Goal: Transaction & Acquisition: Purchase product/service

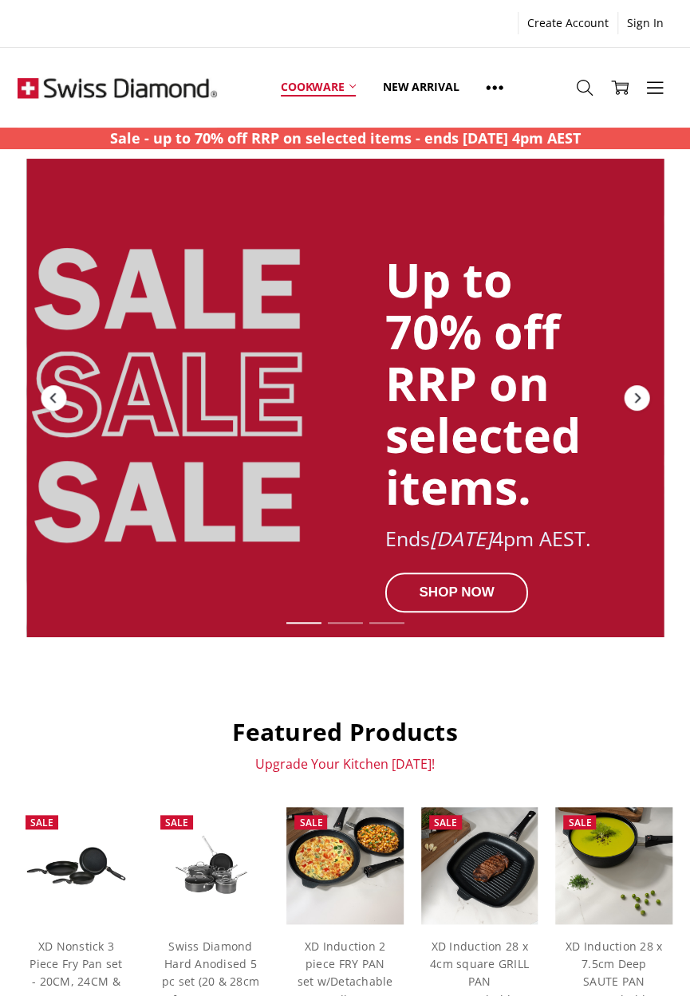
click at [346, 87] on link "Cookware" at bounding box center [318, 87] width 102 height 71
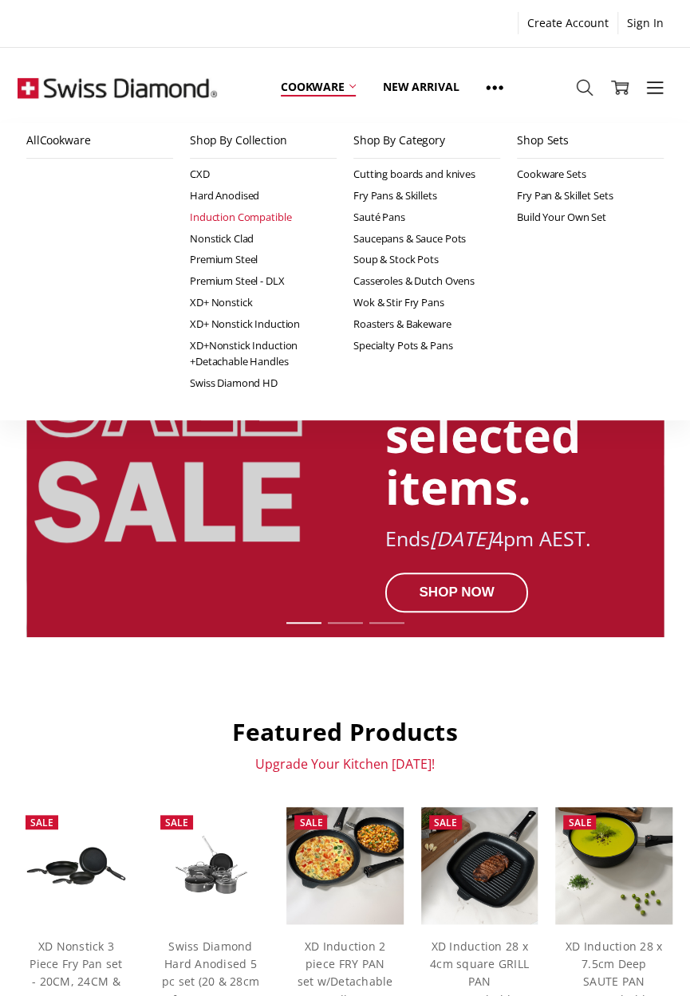
click at [270, 217] on link "Induction Compatible" at bounding box center [263, 218] width 147 height 22
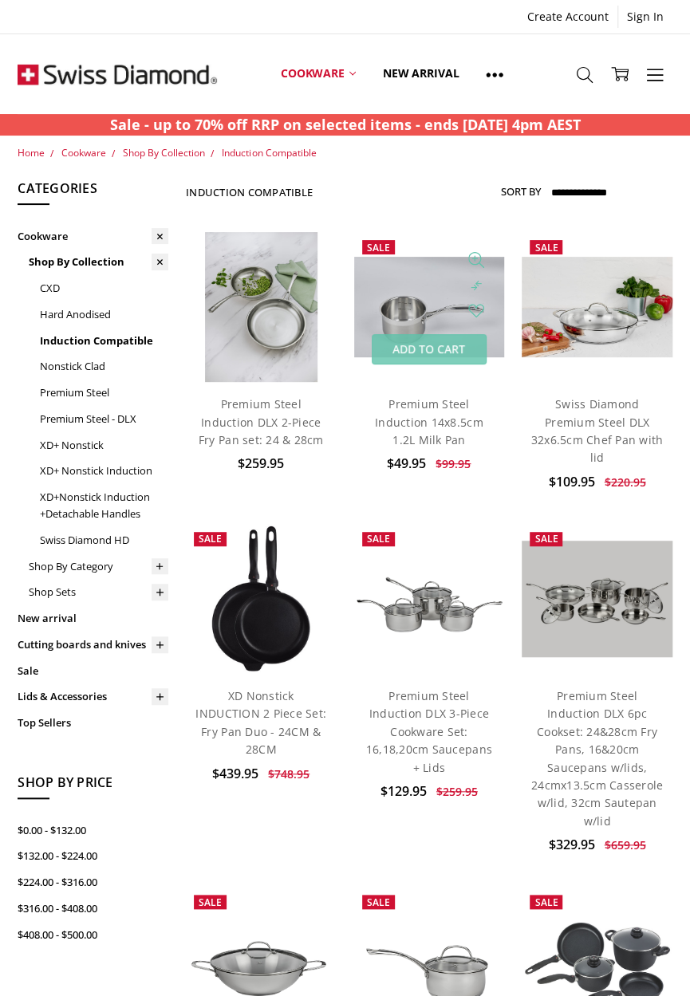
click at [428, 305] on img at bounding box center [429, 307] width 150 height 100
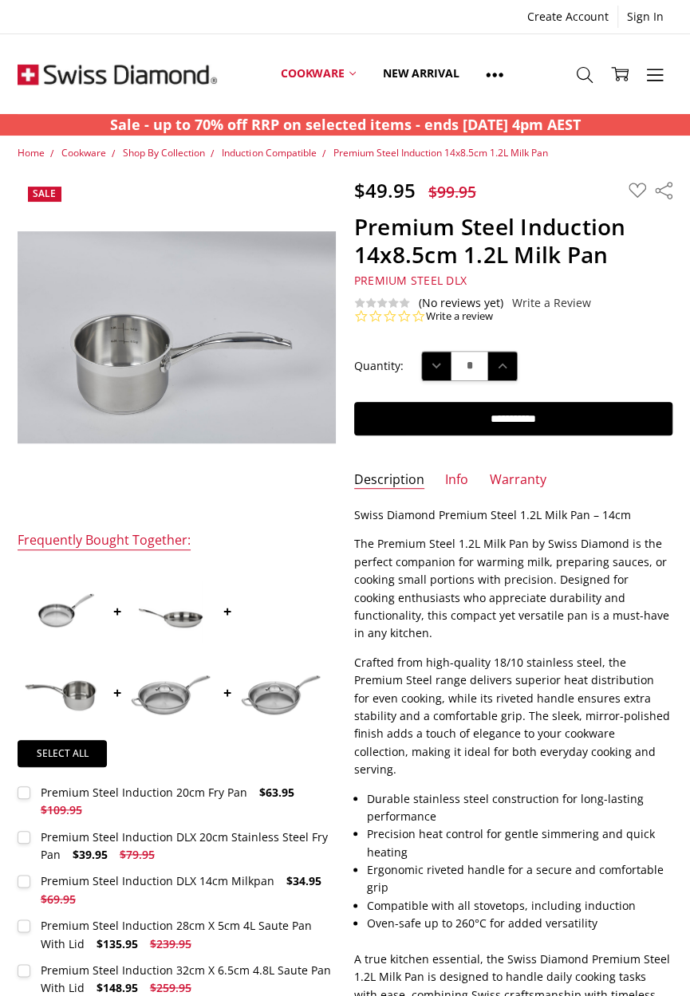
click at [137, 378] on img at bounding box center [528, 519] width 1021 height 680
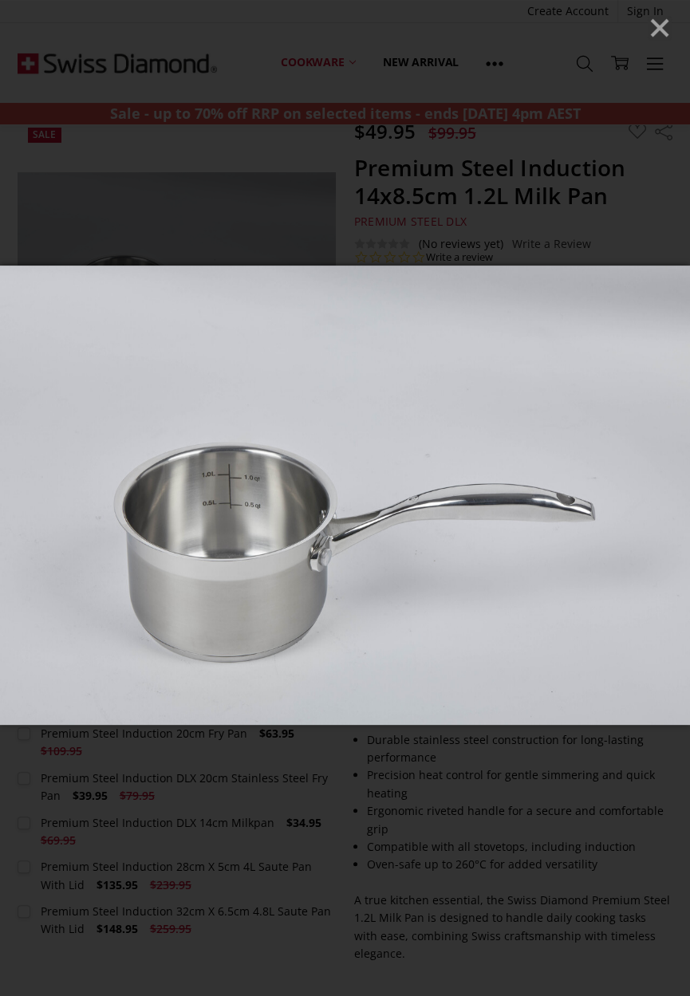
scroll to position [51, 0]
click at [656, 18] on icon "Close" at bounding box center [660, 28] width 24 height 24
